Goal: Task Accomplishment & Management: Manage account settings

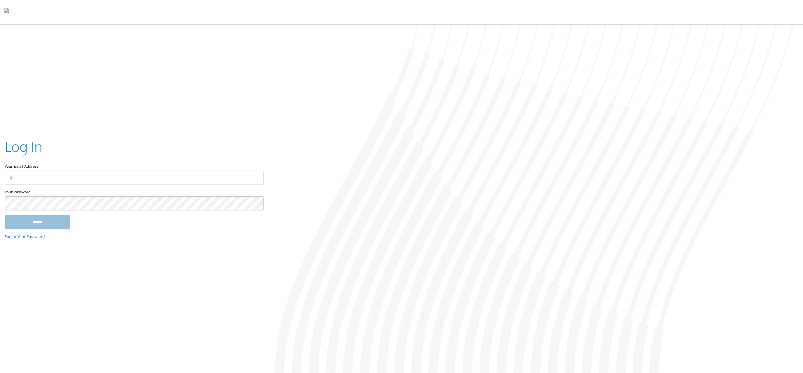
type input "**********"
click at [43, 220] on input "******" at bounding box center [37, 222] width 65 height 14
type input "**********"
click at [45, 226] on input "******" at bounding box center [37, 222] width 65 height 14
